Goal: Task Accomplishment & Management: Manage account settings

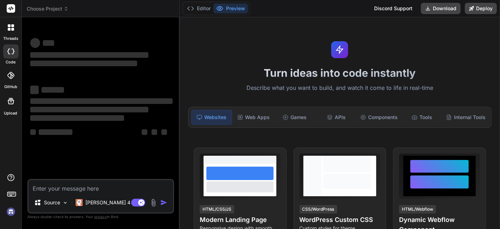
scroll to position [195, 0]
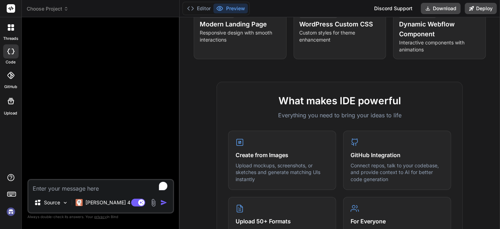
click at [12, 211] on img at bounding box center [11, 211] width 12 height 12
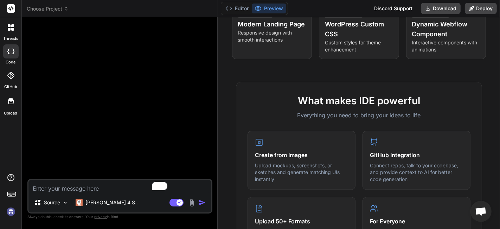
scroll to position [201, 0]
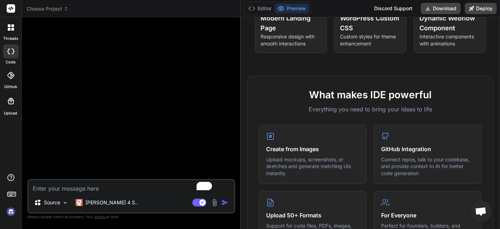
drag, startPoint x: 179, startPoint y: 65, endPoint x: 229, endPoint y: 88, distance: 55.0
click at [229, 88] on div "Bind AI Web Search Created with Pixso. Code Generator Source [PERSON_NAME] 4 S.…" at bounding box center [131, 122] width 219 height 211
click at [1, 209] on div at bounding box center [10, 195] width 21 height 44
click at [8, 209] on img at bounding box center [11, 211] width 12 height 12
click at [8, 210] on img at bounding box center [11, 211] width 12 height 12
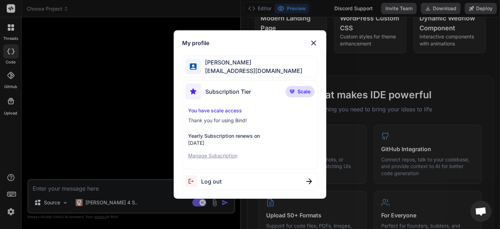
click at [94, 151] on div "My profile [PERSON_NAME] [EMAIL_ADDRESS][DOMAIN_NAME] Subscription Tier Scale Y…" at bounding box center [250, 114] width 500 height 229
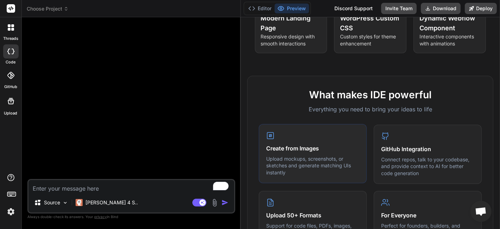
scroll to position [240, 0]
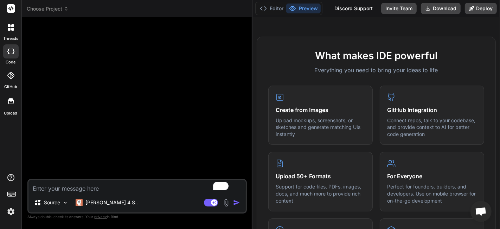
type textarea "x"
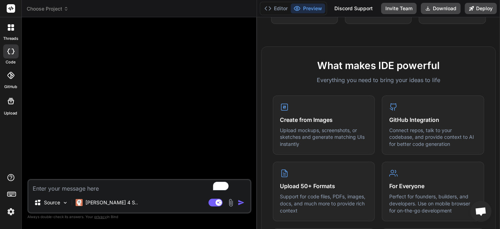
drag, startPoint x: 240, startPoint y: 126, endPoint x: 246, endPoint y: 128, distance: 6.5
click at [246, 128] on div "Bind AI Web Search Created with Pixso. Code Generator Source [PERSON_NAME] 4 S.…" at bounding box center [139, 122] width 235 height 211
click at [353, 8] on div "Discord Support" at bounding box center [353, 8] width 47 height 11
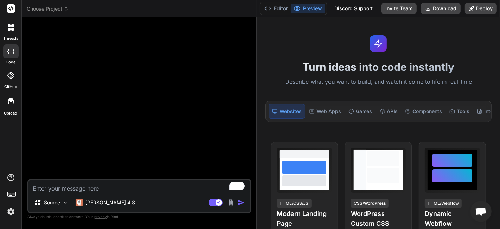
scroll to position [0, 0]
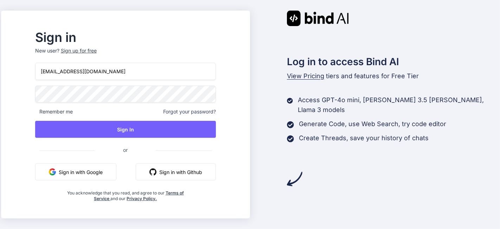
type input "[EMAIL_ADDRESS][DOMAIN_NAME]"
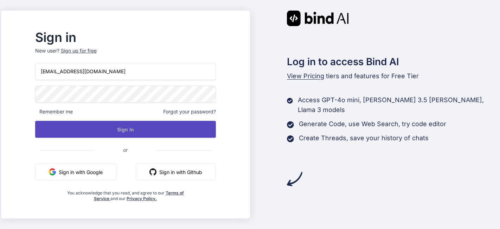
click at [143, 132] on button "Sign In" at bounding box center [125, 129] width 181 height 17
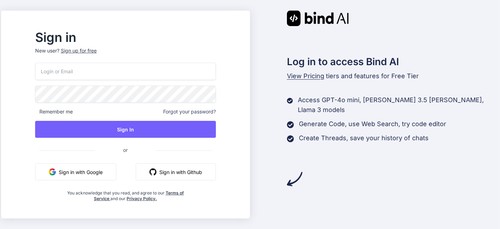
click at [168, 75] on input "email" at bounding box center [125, 71] width 181 height 17
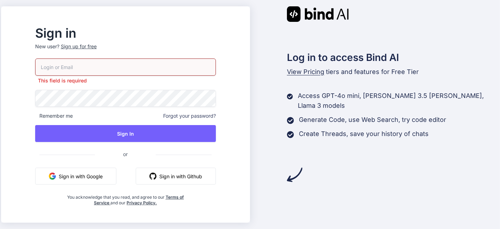
click at [115, 61] on input "email" at bounding box center [125, 66] width 181 height 17
paste input "[EMAIL_ADDRESS][DOMAIN_NAME]"
type input "[EMAIL_ADDRESS][DOMAIN_NAME]"
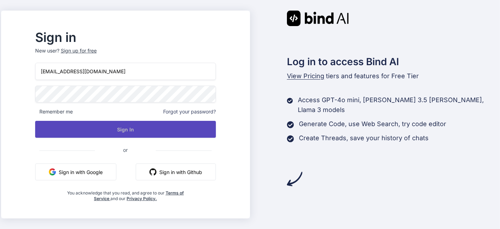
click at [134, 130] on button "Sign In" at bounding box center [125, 129] width 181 height 17
